Goal: Use online tool/utility: Utilize a website feature to perform a specific function

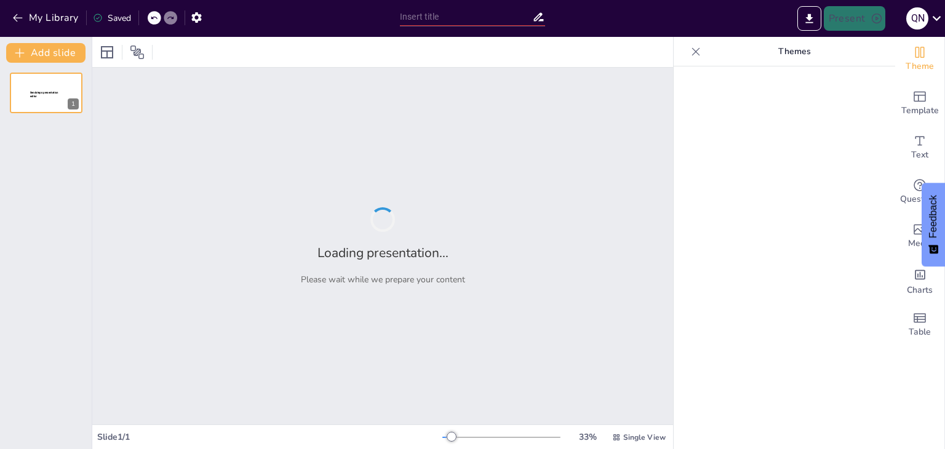
type input "Learning Tet Holiday Terms: A Focus on Cultural Symbols"
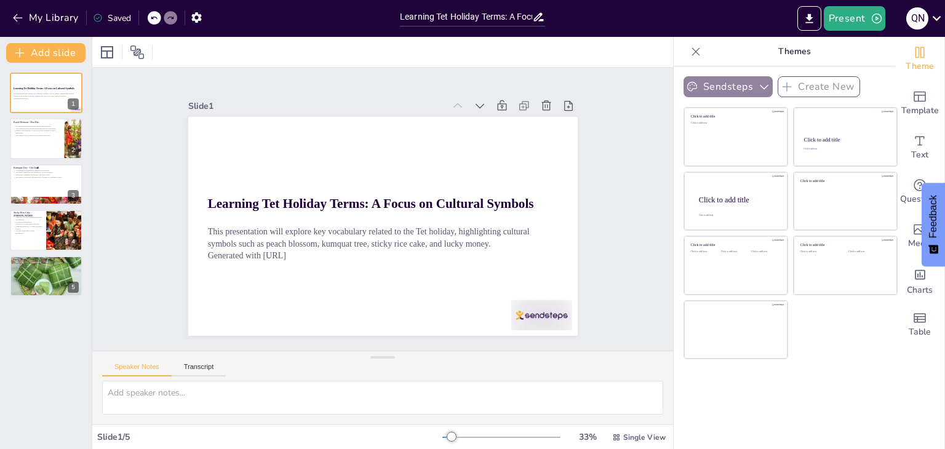
click at [718, 88] on button "Sendsteps" at bounding box center [727, 86] width 89 height 21
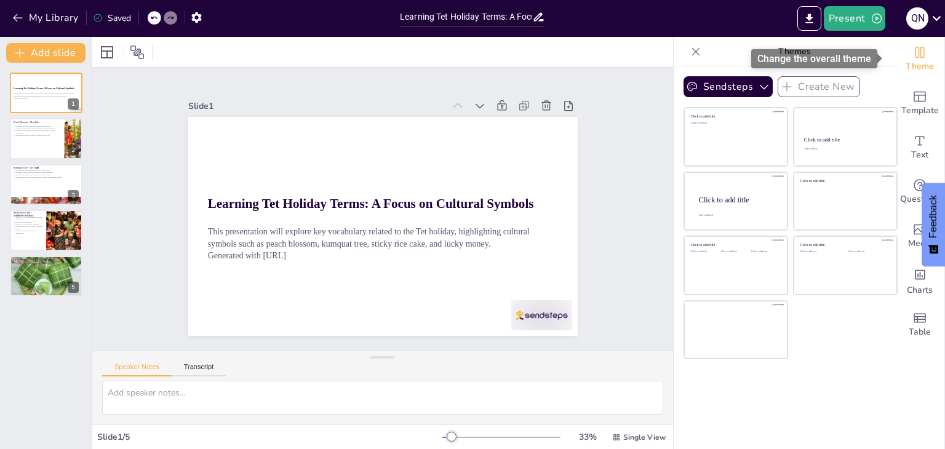
click at [915, 60] on span "Theme" at bounding box center [919, 67] width 28 height 14
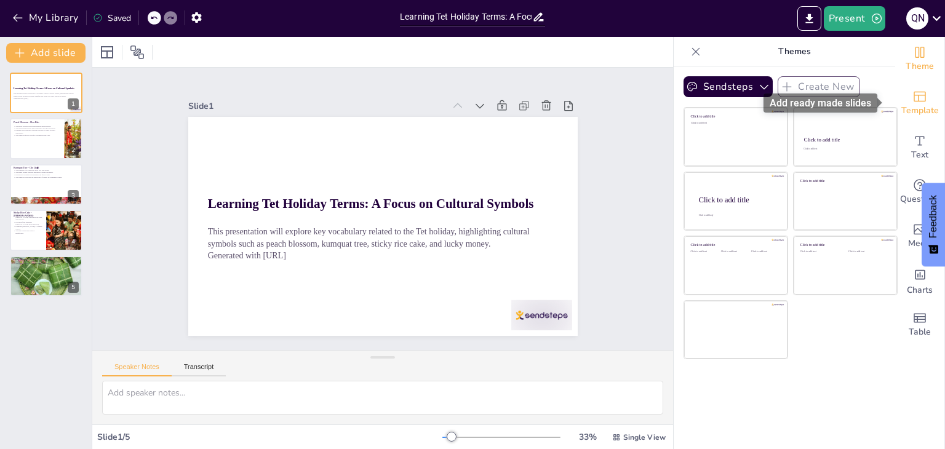
click at [912, 103] on icon "Add ready made slides" at bounding box center [919, 96] width 15 height 15
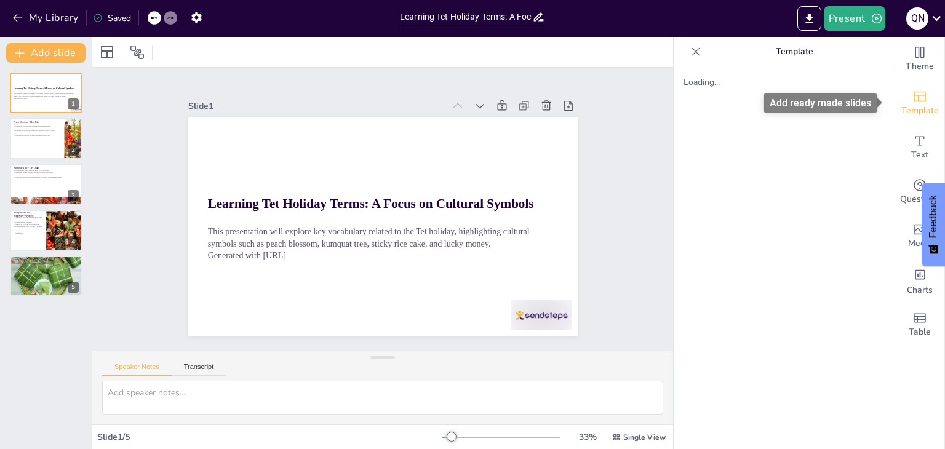
click at [912, 103] on icon "Add ready made slides" at bounding box center [919, 96] width 15 height 15
click at [279, 383] on textarea at bounding box center [382, 398] width 561 height 34
click at [477, 435] on div at bounding box center [501, 437] width 118 height 10
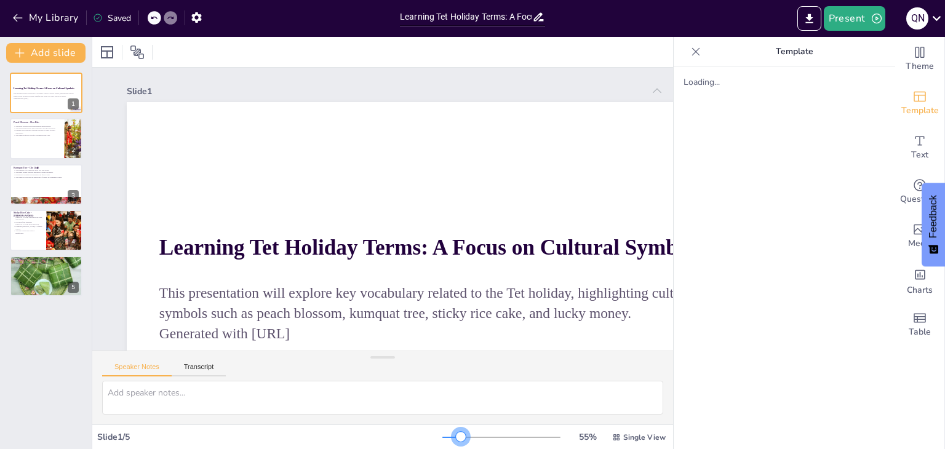
click at [453, 437] on div at bounding box center [451, 437] width 18 height 1
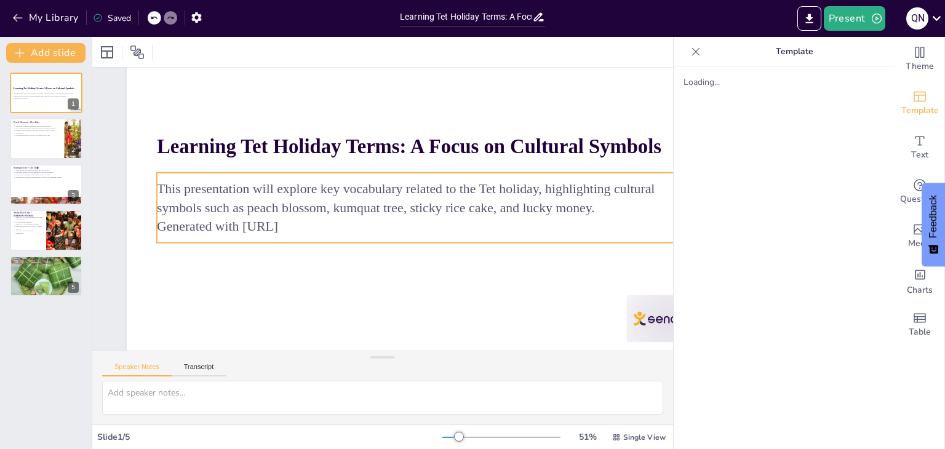
scroll to position [47, 0]
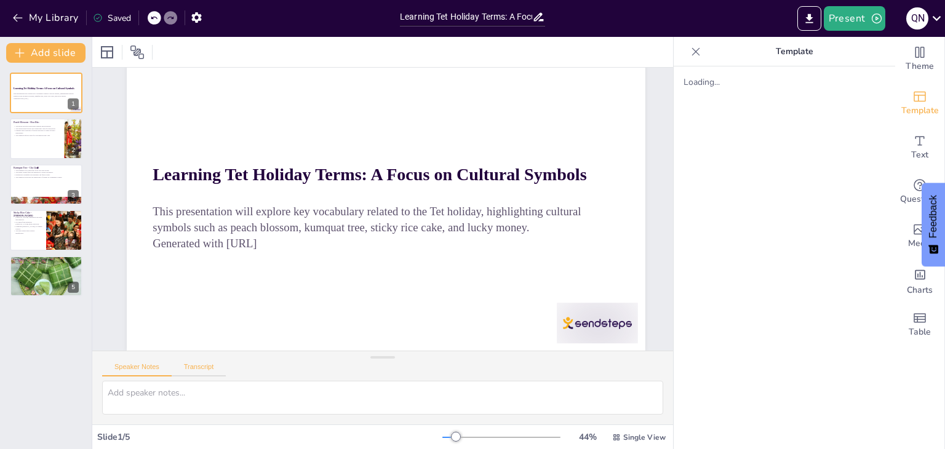
click at [213, 365] on button "Transcript" at bounding box center [199, 370] width 55 height 14
click at [140, 362] on div "Speaker Notes Transcript" at bounding box center [164, 368] width 124 height 16
click at [141, 365] on button "Speaker Notes" at bounding box center [137, 370] width 70 height 14
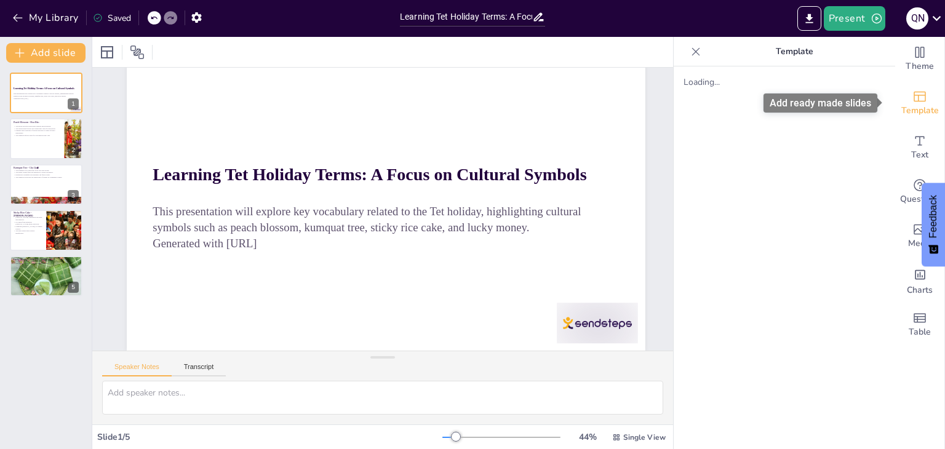
click at [916, 95] on icon "Add ready made slides" at bounding box center [919, 97] width 12 height 10
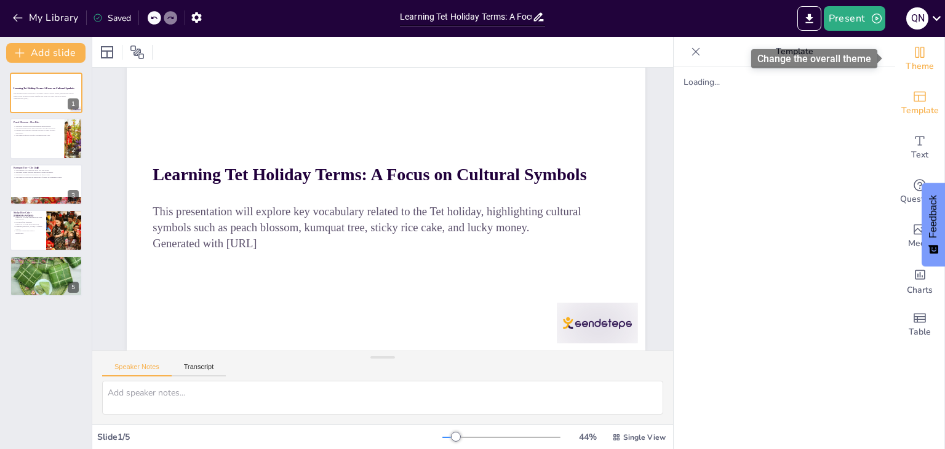
click at [918, 58] on div "Theme" at bounding box center [919, 59] width 49 height 44
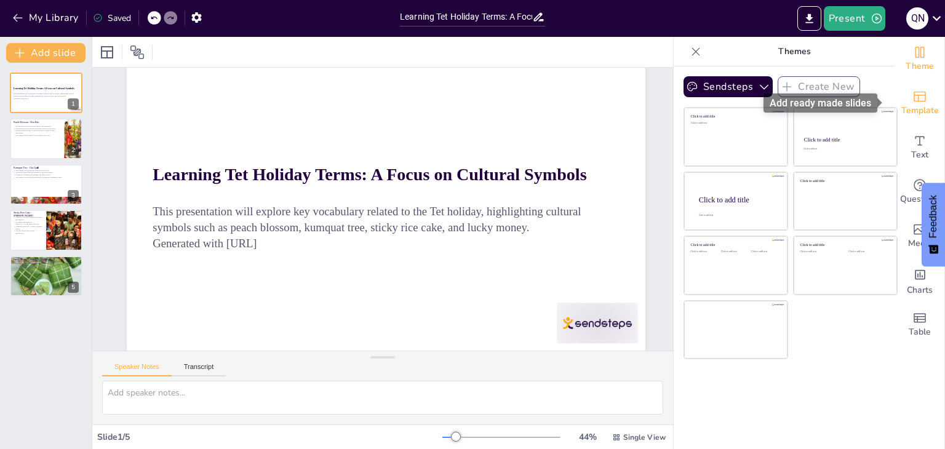
click at [911, 107] on span "Template" at bounding box center [920, 111] width 38 height 14
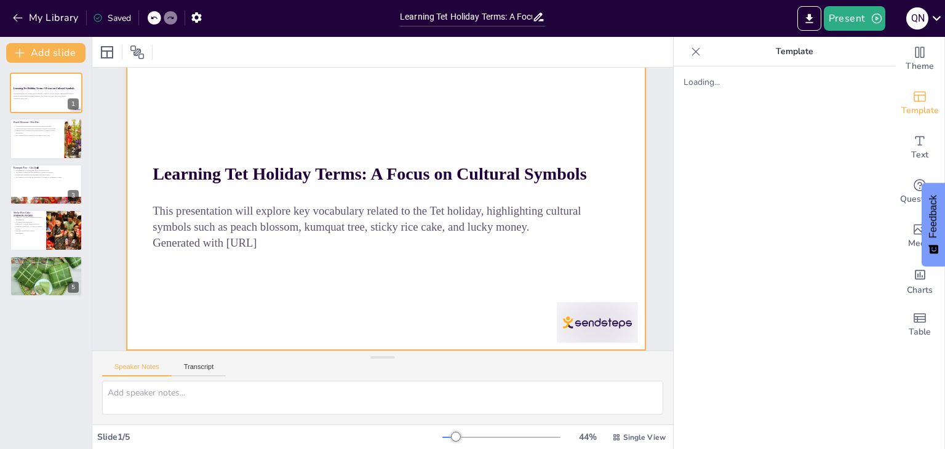
scroll to position [0, 0]
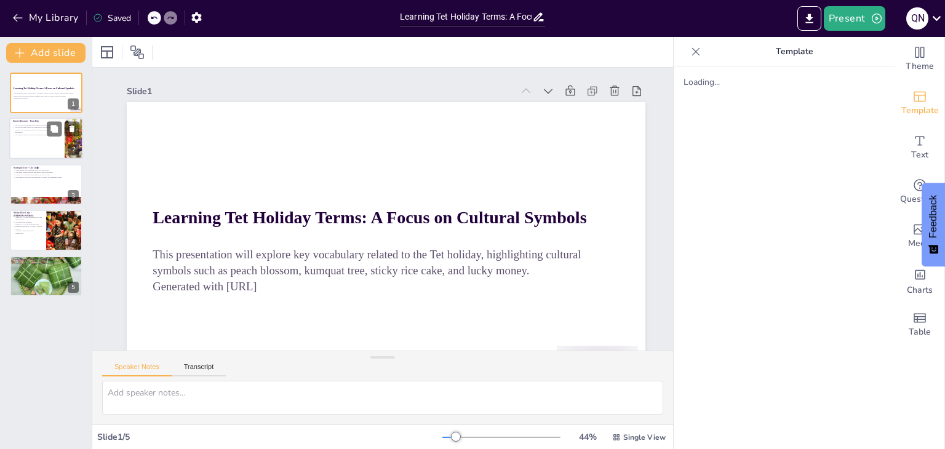
click at [19, 154] on div at bounding box center [46, 139] width 74 height 42
type textarea "The peach blossom is not just a flower; it embodies the spirit of renewal that …"
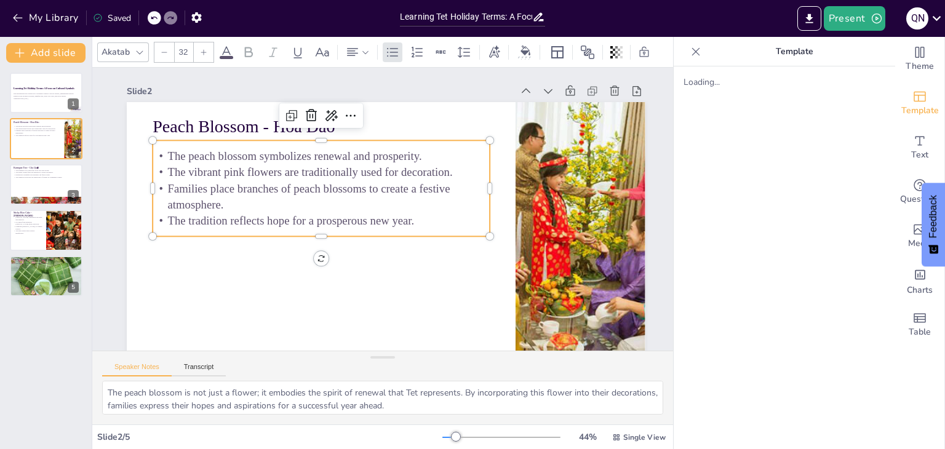
click at [181, 181] on p "Families place branches of peach blossoms to create a festive atmosphere." at bounding box center [335, 168] width 308 height 196
click at [266, 163] on p "The peach blossom symbolizes renewal and prosperity." at bounding box center [385, 290] width 238 height 261
click at [380, 163] on p "The peach blossom symbolizes renewal and prosperity." at bounding box center [455, 174] width 151 height 314
click at [292, 165] on p "The vibrant pink flowers are traditionally used for decoration." at bounding box center [383, 138] width 183 height 300
click at [334, 189] on p "Families place branches of peach blossoms to create a festive atmosphere." at bounding box center [331, 172] width 321 height 167
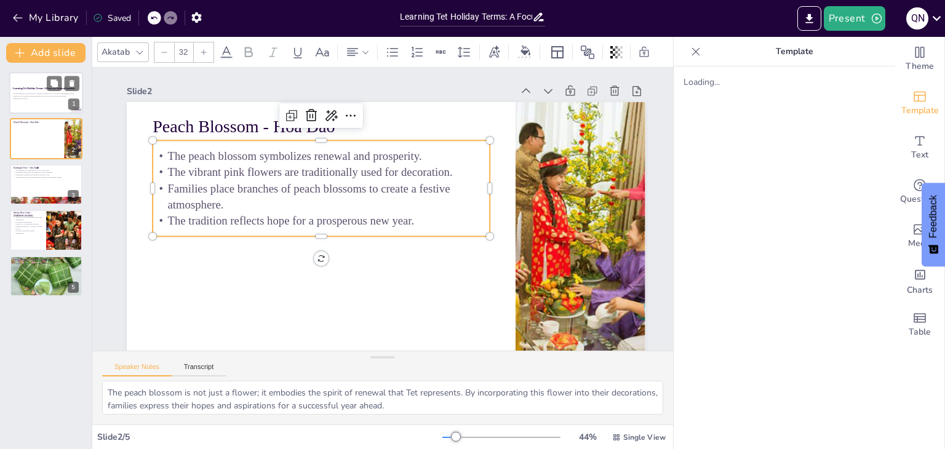
click at [39, 79] on div at bounding box center [46, 93] width 74 height 42
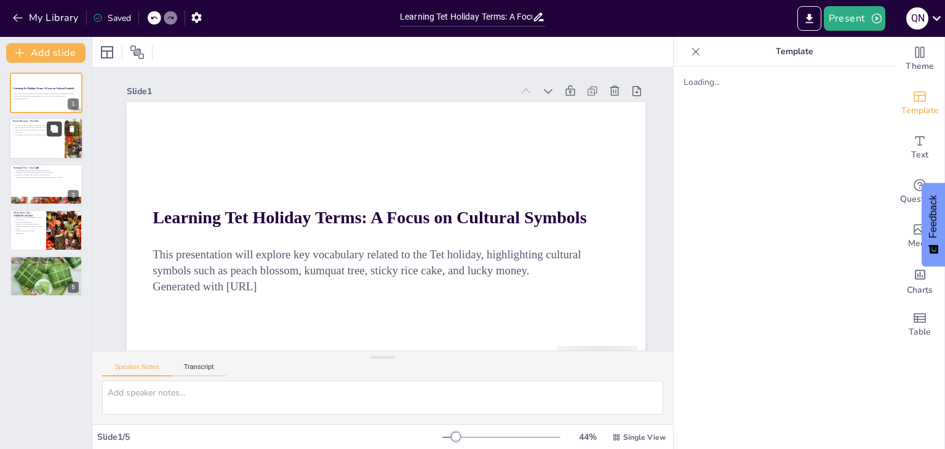
click at [54, 131] on icon at bounding box center [53, 128] width 7 height 7
type textarea "The peach blossom is not just a flower; it embodies the spirit of renewal that …"
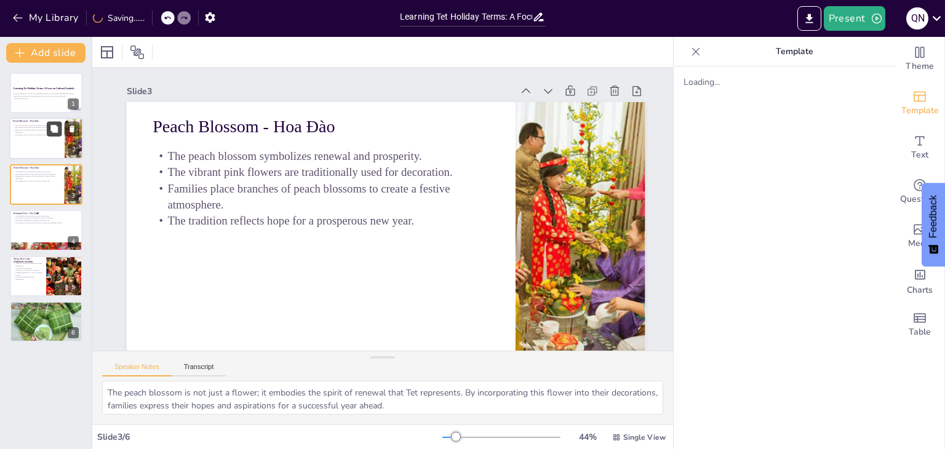
scroll to position [39, 0]
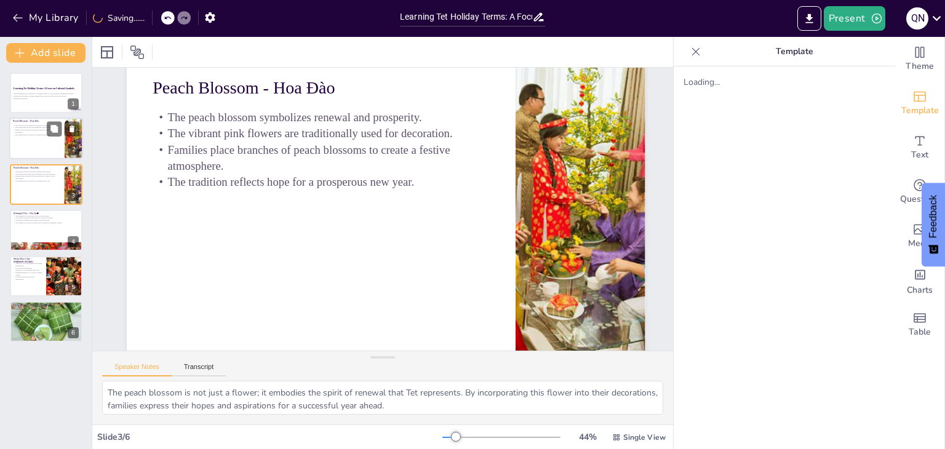
click at [20, 125] on p "The peach blossom symbolizes renewal and prosperity." at bounding box center [37, 125] width 48 height 2
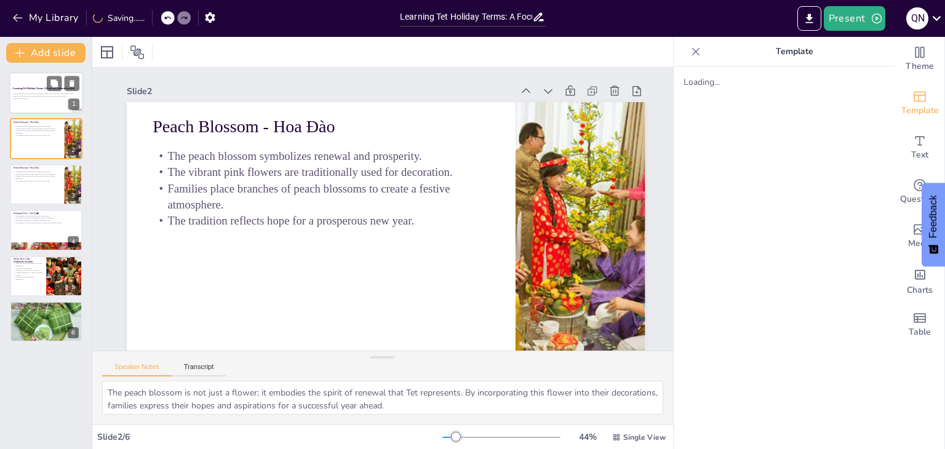
click at [35, 77] on div at bounding box center [46, 93] width 74 height 42
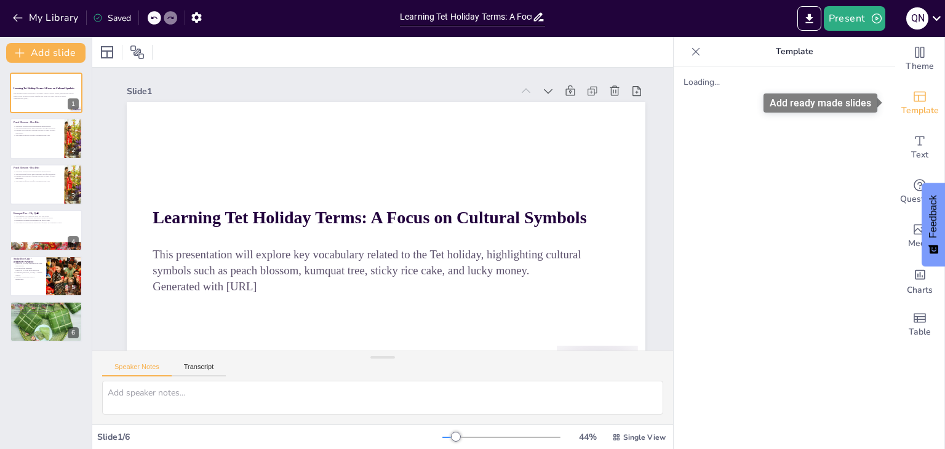
click at [918, 106] on span "Template" at bounding box center [920, 111] width 38 height 14
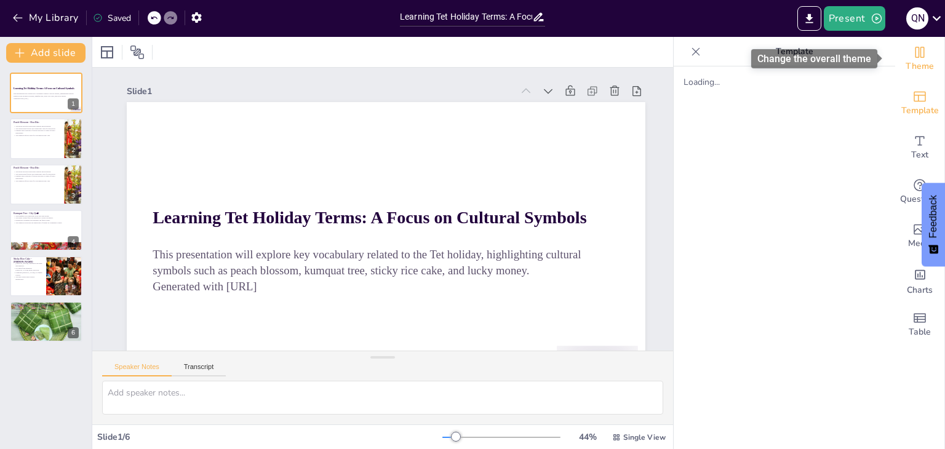
click at [910, 74] on div "Theme" at bounding box center [919, 59] width 49 height 44
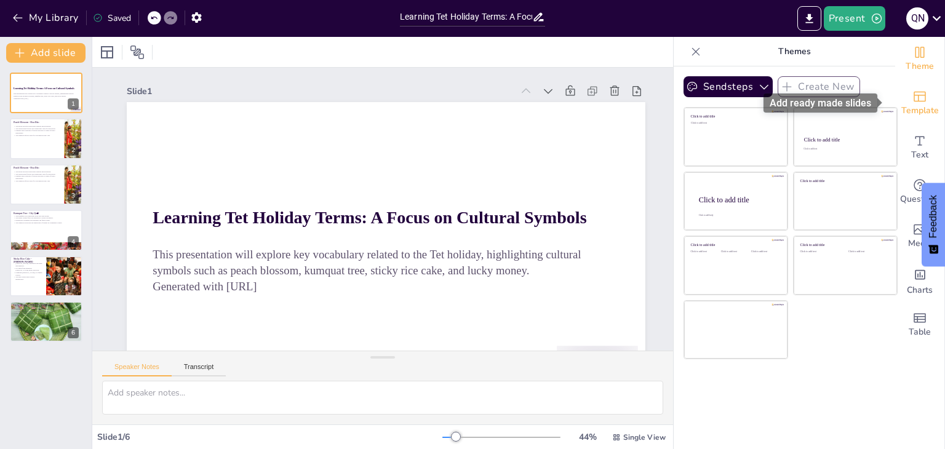
click at [917, 111] on span "Template" at bounding box center [920, 111] width 38 height 14
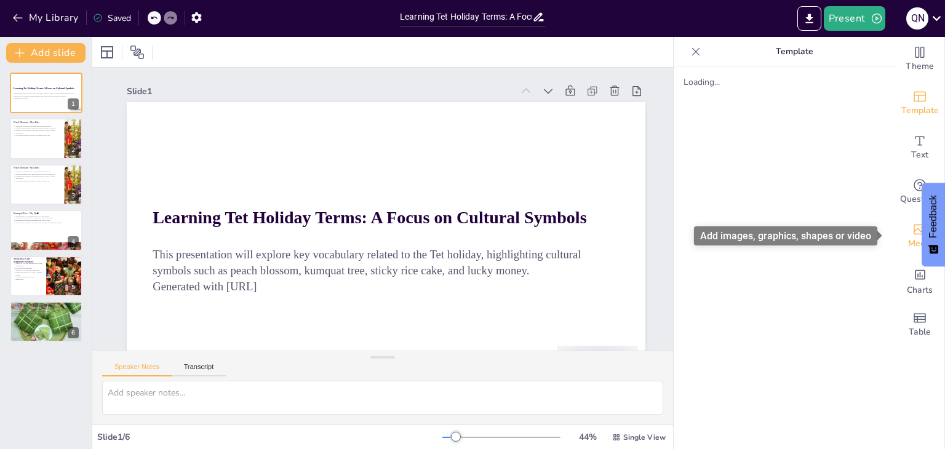
click at [912, 232] on icon "Add images, graphics, shapes or video" at bounding box center [919, 229] width 15 height 15
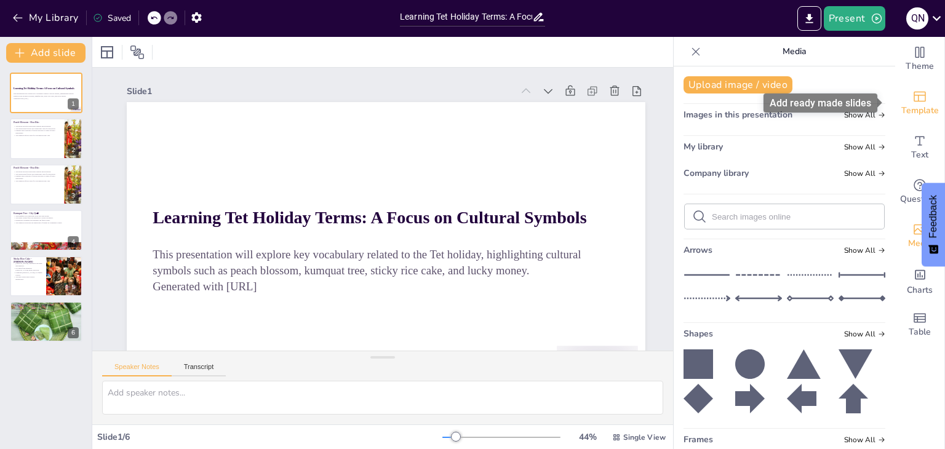
click at [918, 111] on span "Template" at bounding box center [920, 111] width 38 height 14
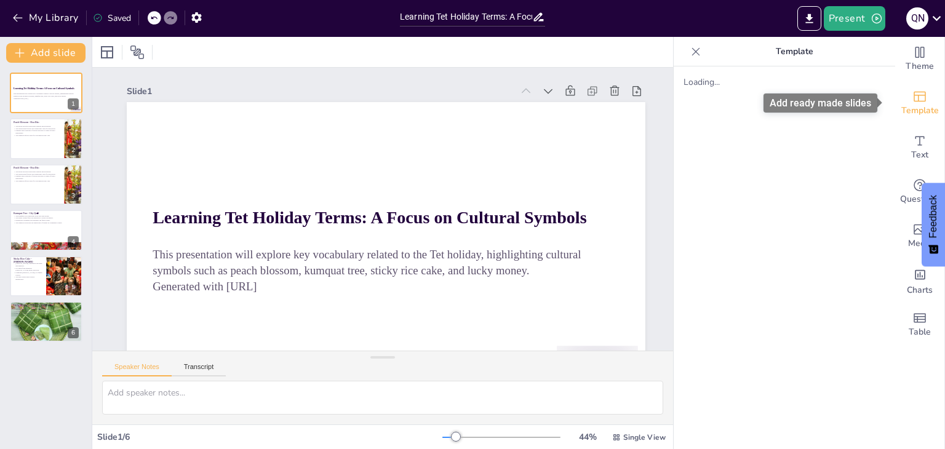
click at [913, 109] on span "Template" at bounding box center [920, 111] width 38 height 14
click at [915, 109] on span "Template" at bounding box center [920, 111] width 38 height 14
